Goal: Information Seeking & Learning: Learn about a topic

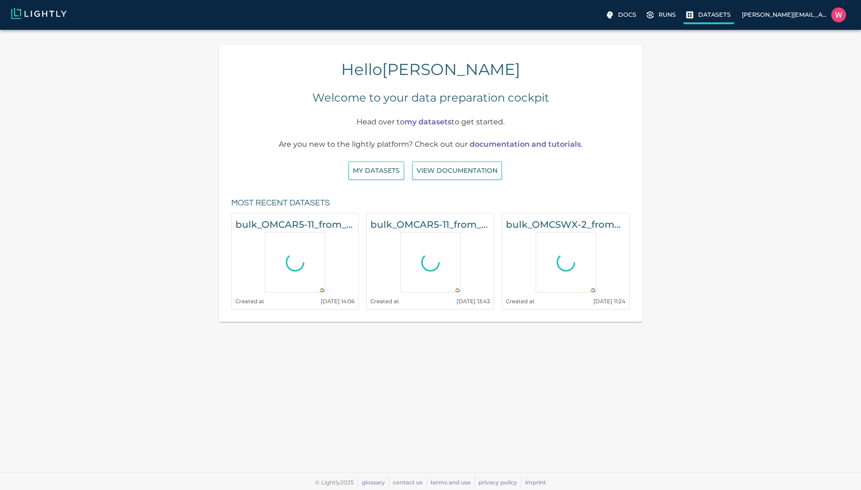
click at [718, 16] on p "Datasets" at bounding box center [714, 14] width 33 height 9
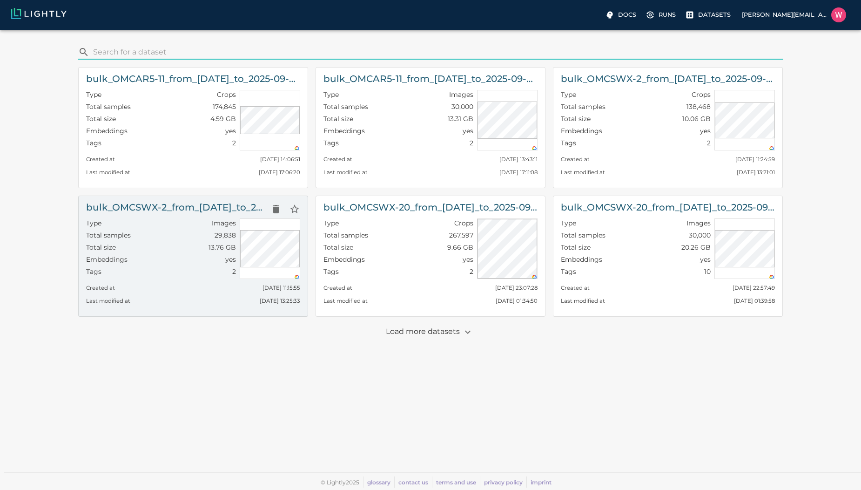
click at [201, 237] on div "Total samples 29,838" at bounding box center [161, 236] width 150 height 12
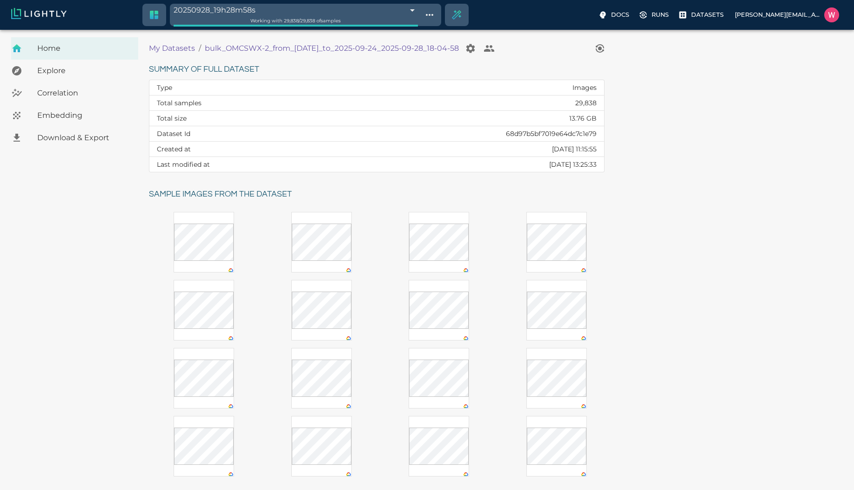
click at [47, 110] on span "Embedding" at bounding box center [84, 115] width 94 height 11
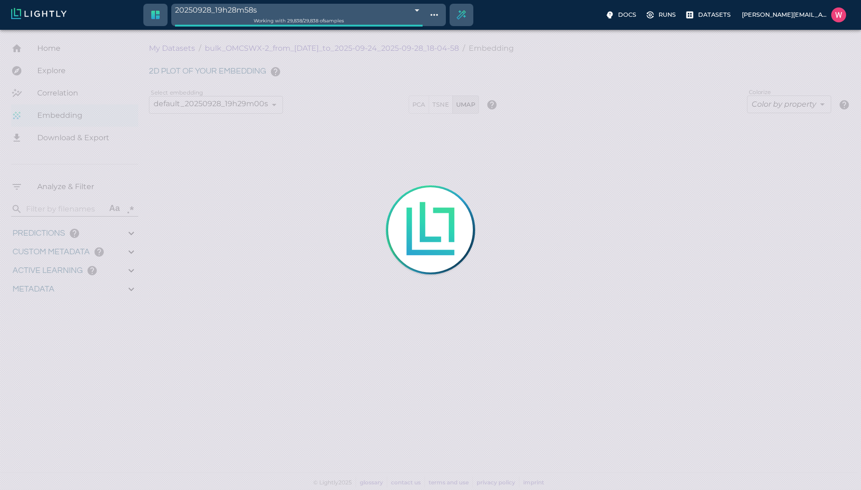
type input "1758665701.56137"
type input "1758754995.58337"
type input "0.999"
type input "0.996"
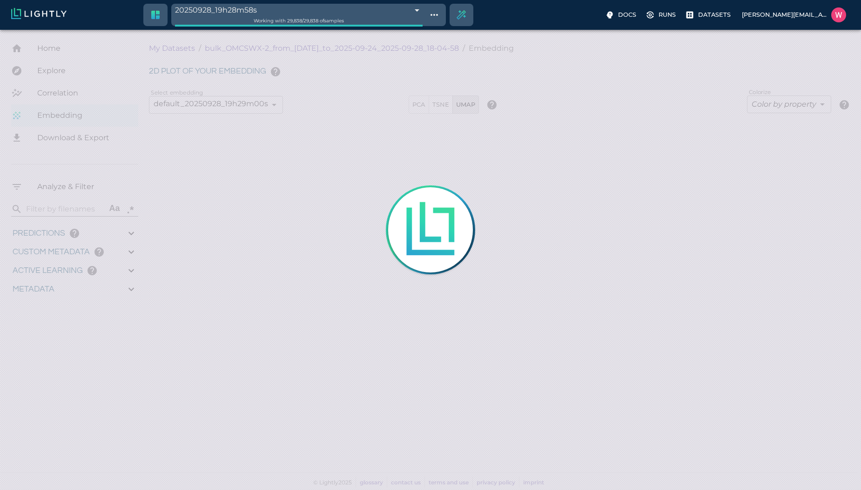
type input "0.996"
type input "0.687832593917847"
type input "96.1938325939178"
type input "28.821"
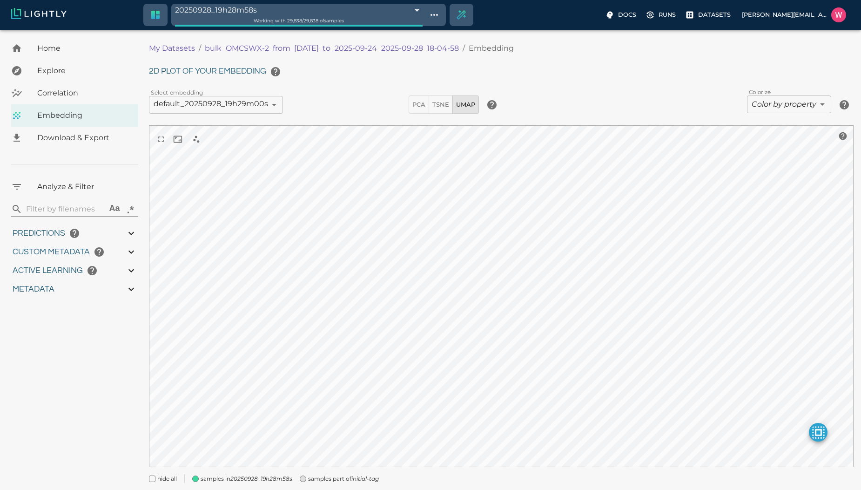
type input "1758665701.56137"
type input "1758754995.58337"
type input "0.999"
type input "0.996"
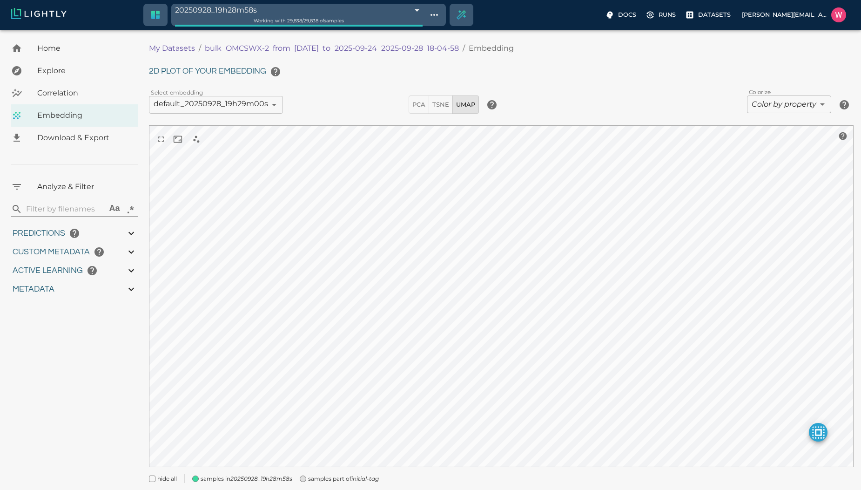
type input "0.996"
type input "0.687832593917847"
type input "96.1938325939178"
type input "28.821"
type input "1758665701.56137"
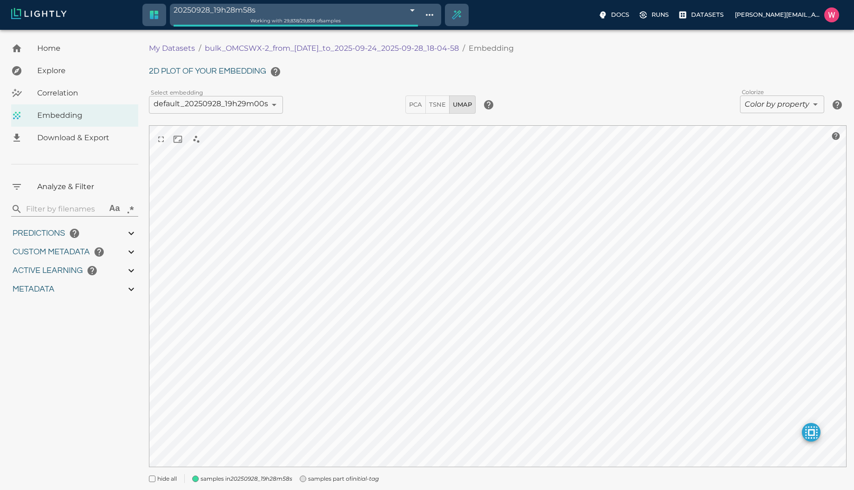
type input "1758754995.58337"
type input "0.999"
type input "0.996"
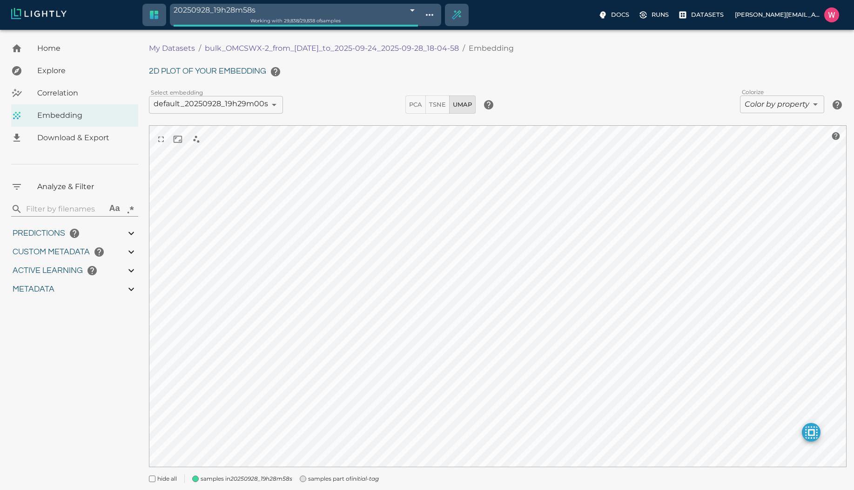
type input "0.687832593917847"
type input "96.1938325939178"
type input "28.821"
type input "9007199254740991"
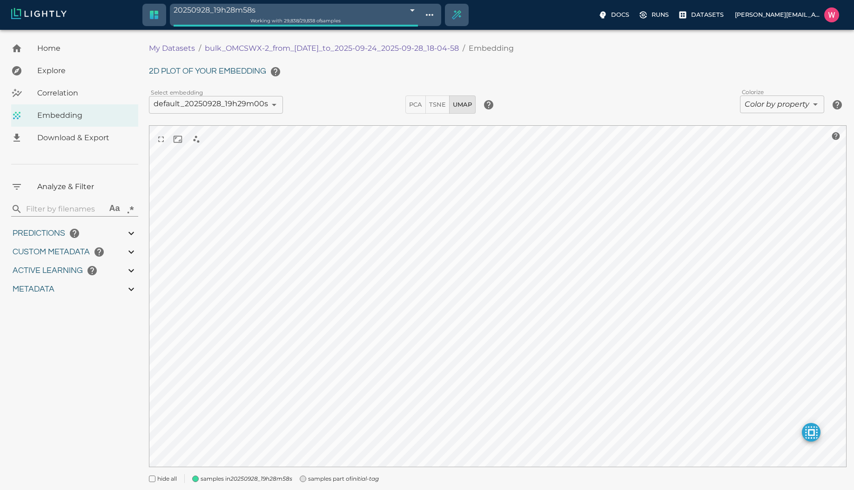
type input "1758665701.56137"
type input "1758754995.58337"
type input "0.999"
type input "0.996"
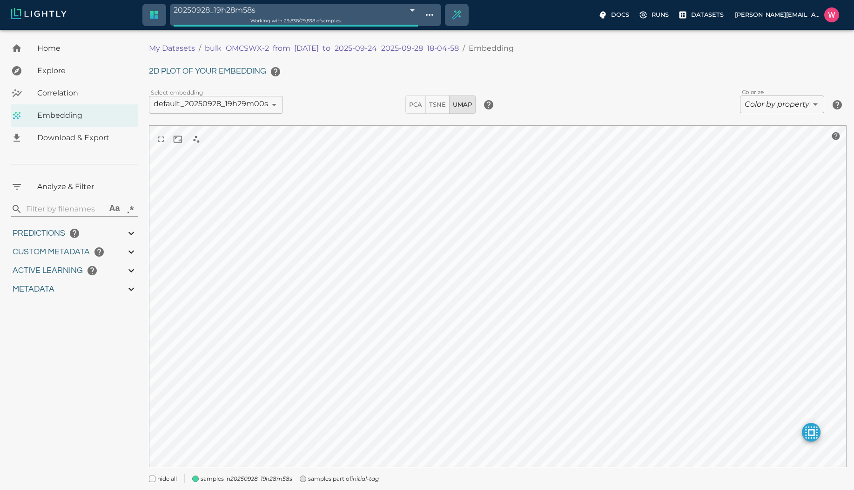
type input "0.996"
type input "0.687832593917847"
type input "96.1938325939178"
type input "28.821"
type input "1758665701.56137"
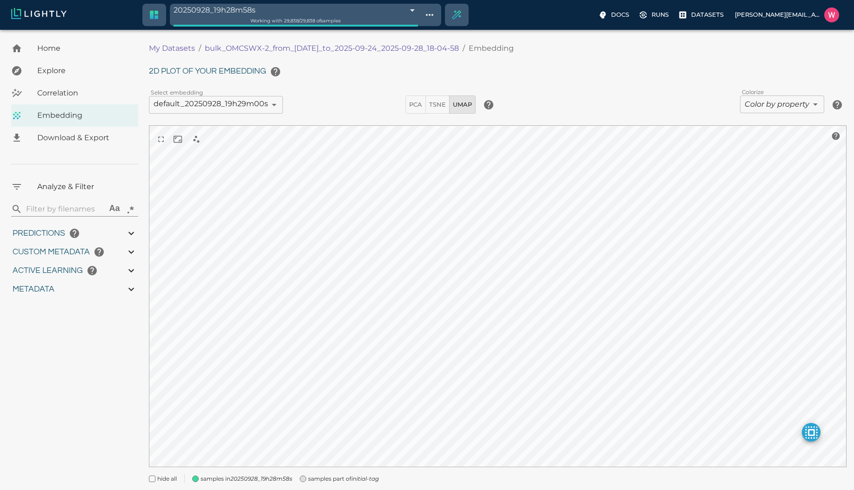
type input "1758754995.58337"
type input "0.999"
type input "0.996"
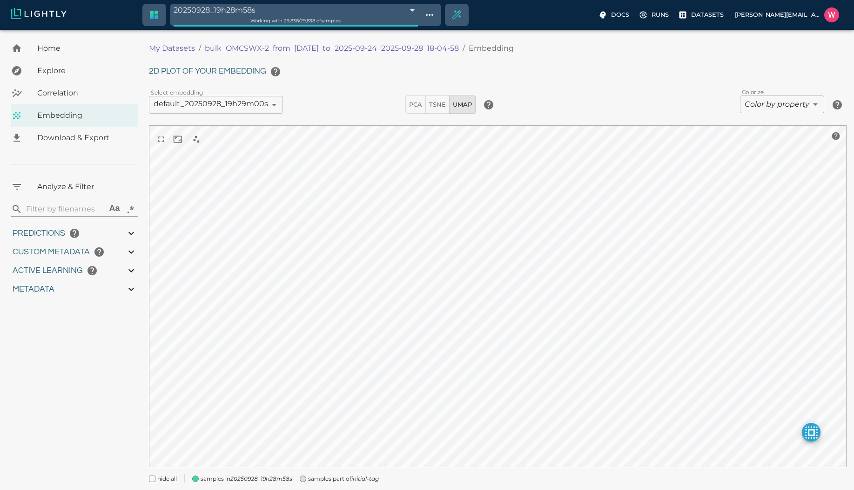
type input "0.687832593917847"
type input "96.1938325939178"
type input "28.821"
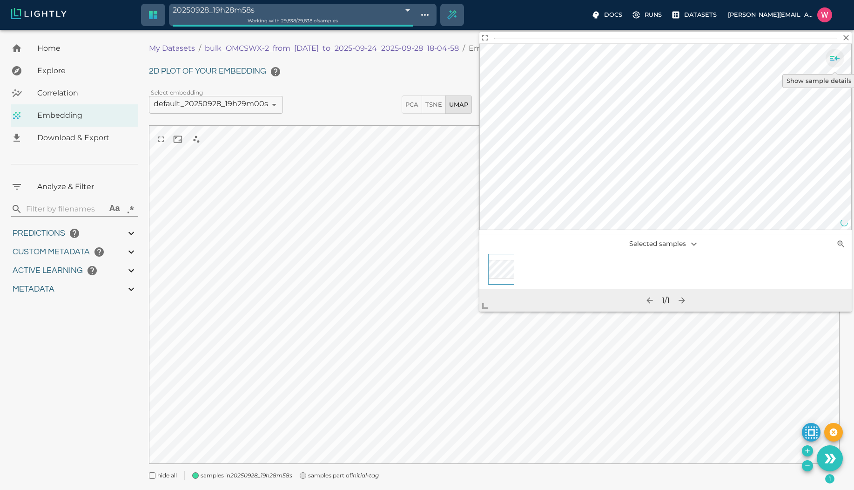
click at [837, 60] on icon "Show sample details" at bounding box center [834, 58] width 11 height 11
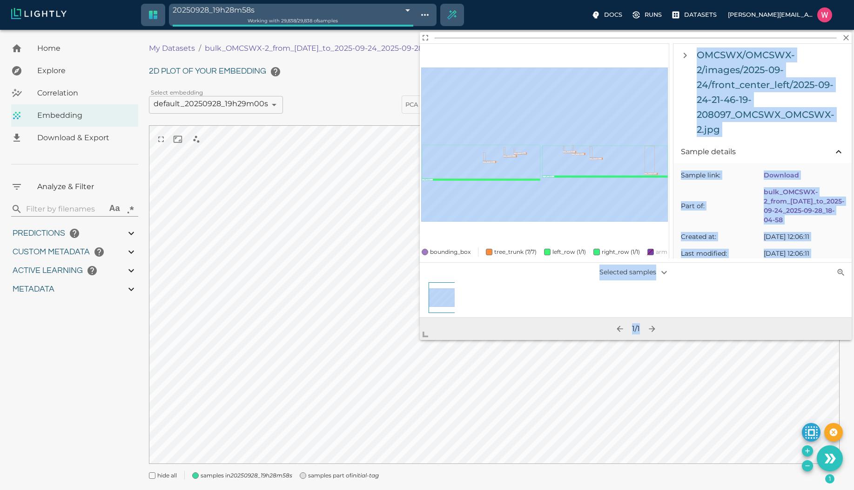
click at [355, 369] on body "20250928_19h28m58s 68d98c7b8ad0b7a7cf6caf9e Working with 29,838 / 29,838 of sam…" at bounding box center [427, 271] width 854 height 483
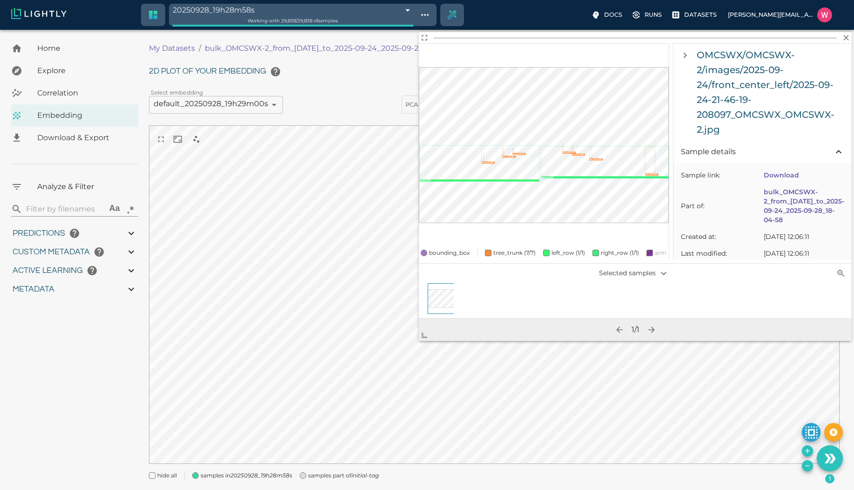
click at [752, 87] on h6 "OMCSWX/OMCSWX-2/images/2025-09-24/front_center_left/2025-09-24-21-46-19-208097_…" at bounding box center [772, 91] width 151 height 89
copy h6 "front_center_left"
